Goal: Task Accomplishment & Management: Use online tool/utility

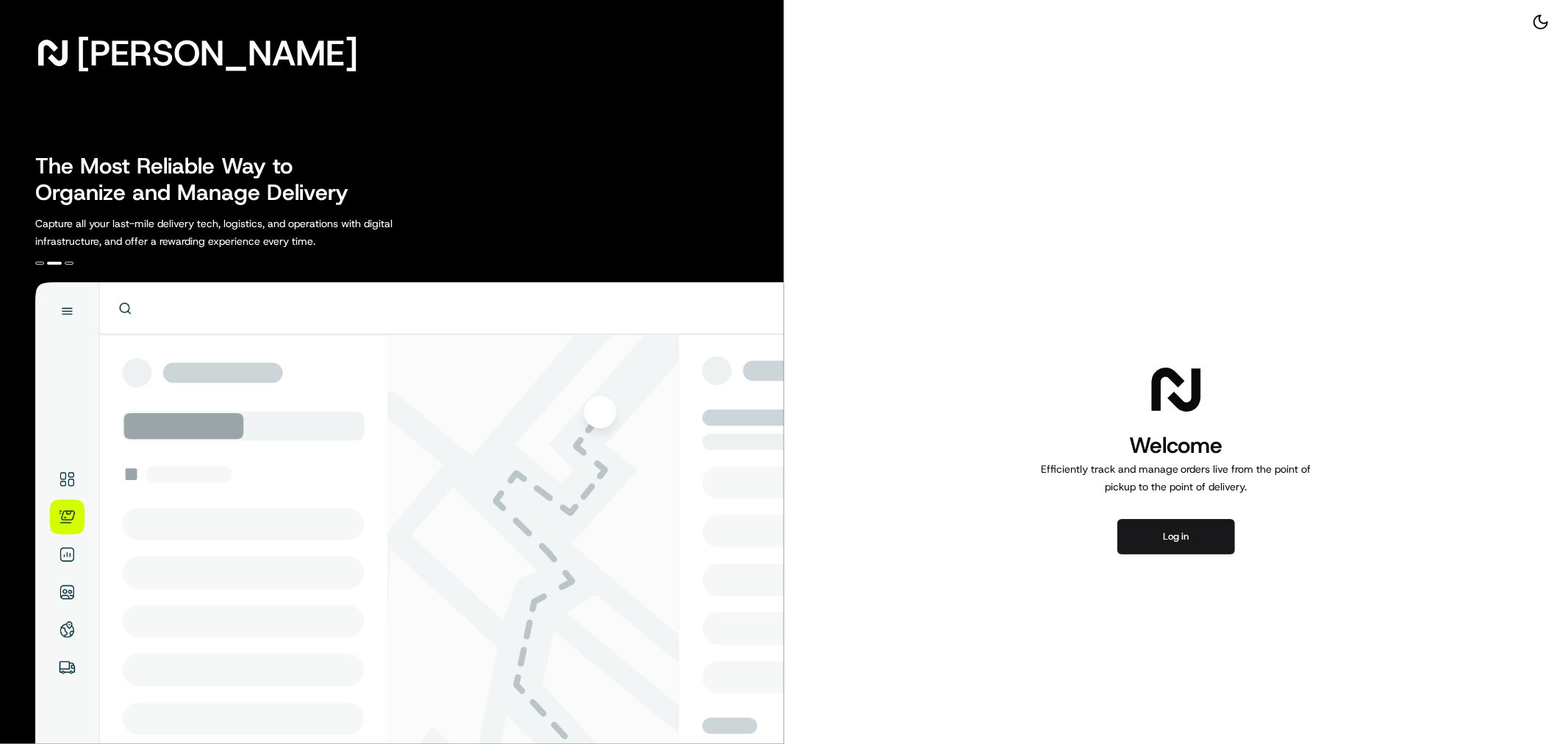
click at [1192, 555] on div "Welcome Efficiently track and manage orders live from the point of pickup to th…" at bounding box center [1176, 457] width 784 height 915
click at [1191, 554] on button "Log in" at bounding box center [1176, 537] width 118 height 36
